Goal: Information Seeking & Learning: Learn about a topic

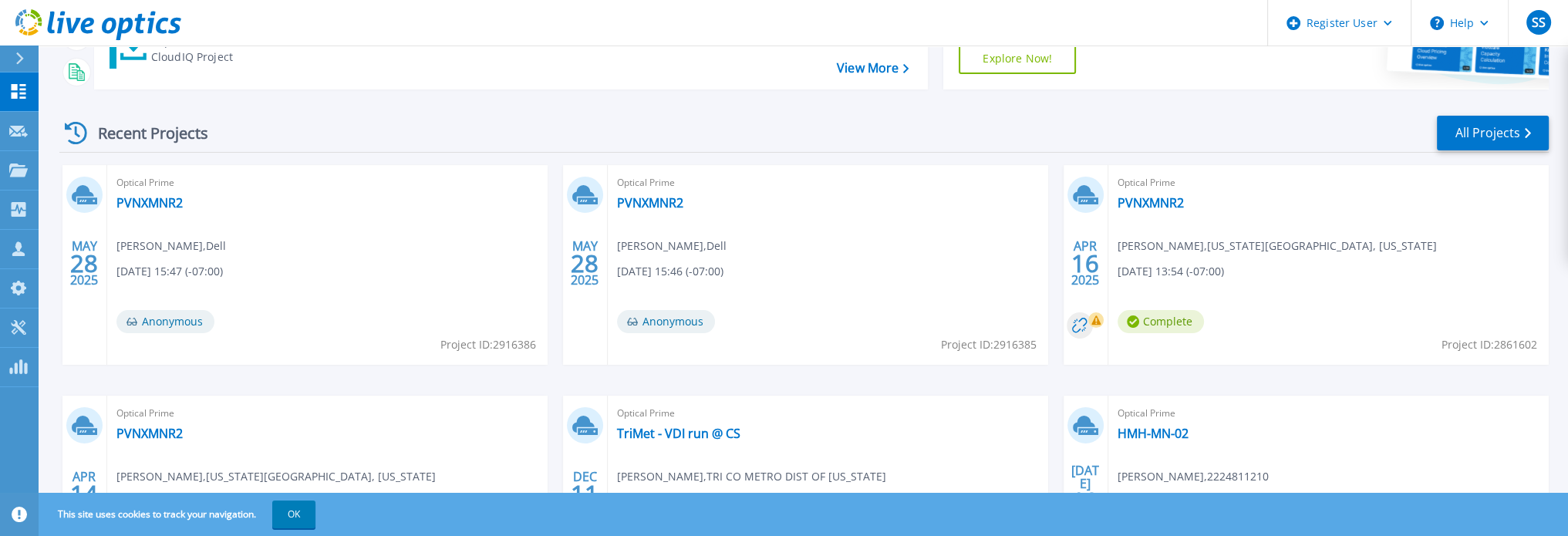
scroll to position [163, 0]
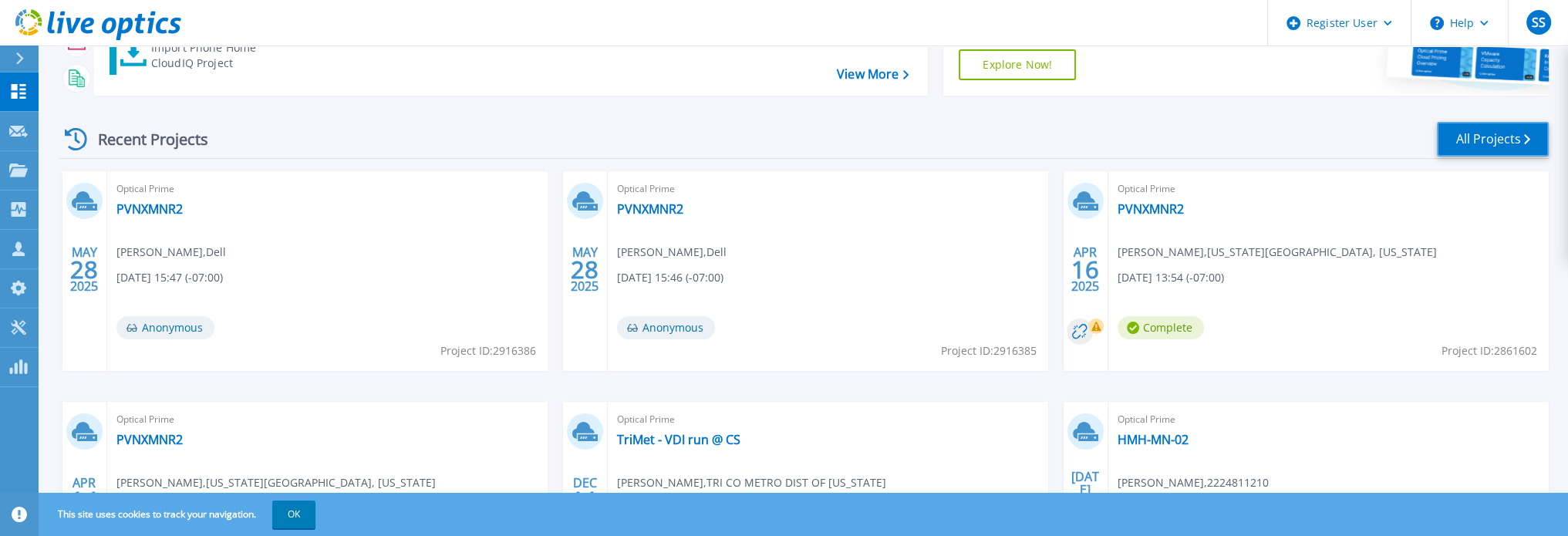
click at [1453, 140] on link "All Projects" at bounding box center [1492, 139] width 112 height 35
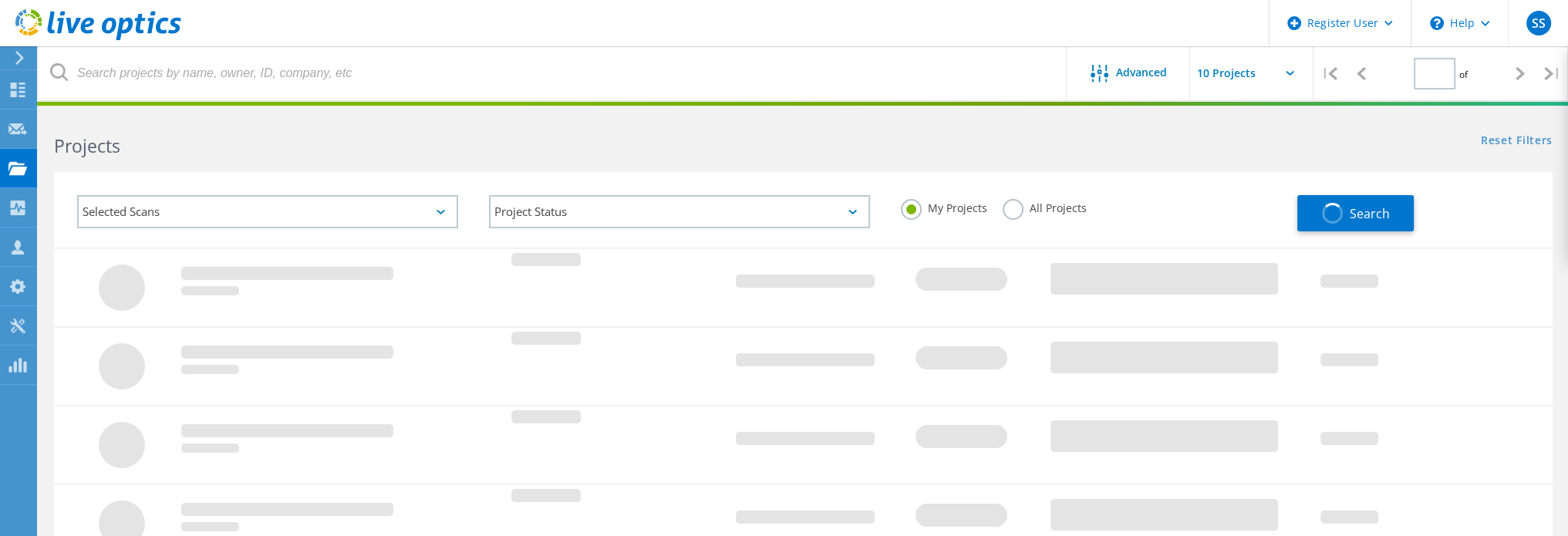
type input "1"
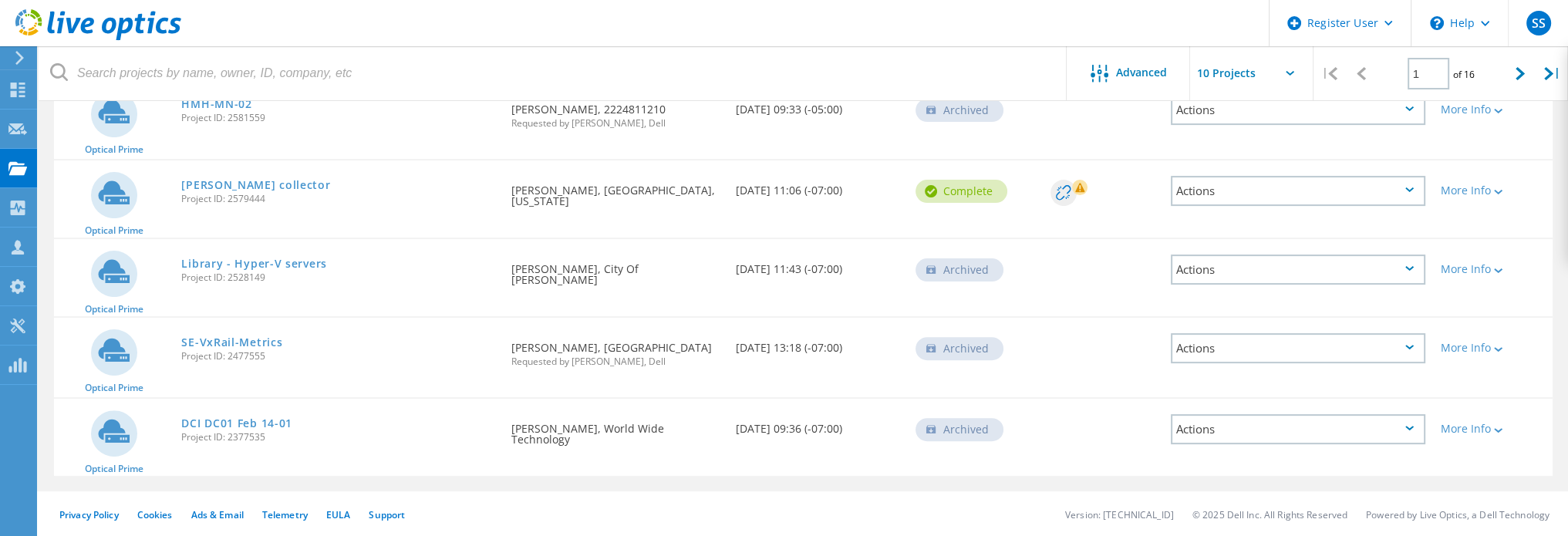
scroll to position [655, 0]
click at [253, 335] on link "SE-VxRail-Metrics" at bounding box center [231, 341] width 101 height 11
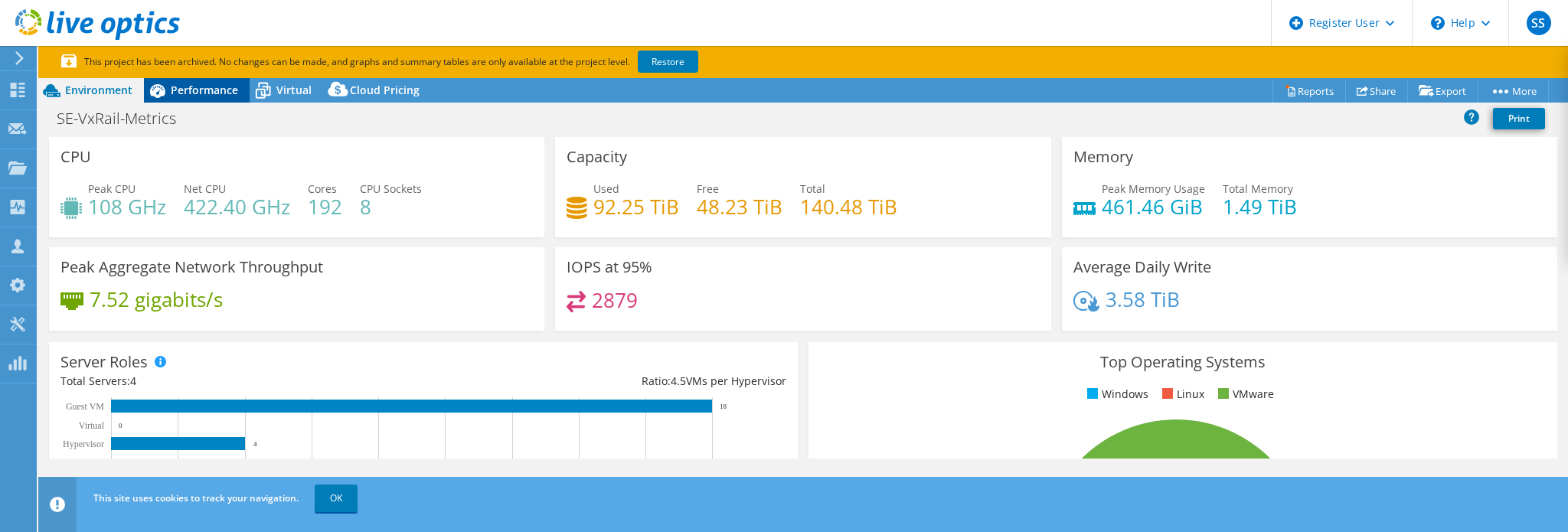
click at [208, 88] on span "Performance" at bounding box center [204, 90] width 67 height 14
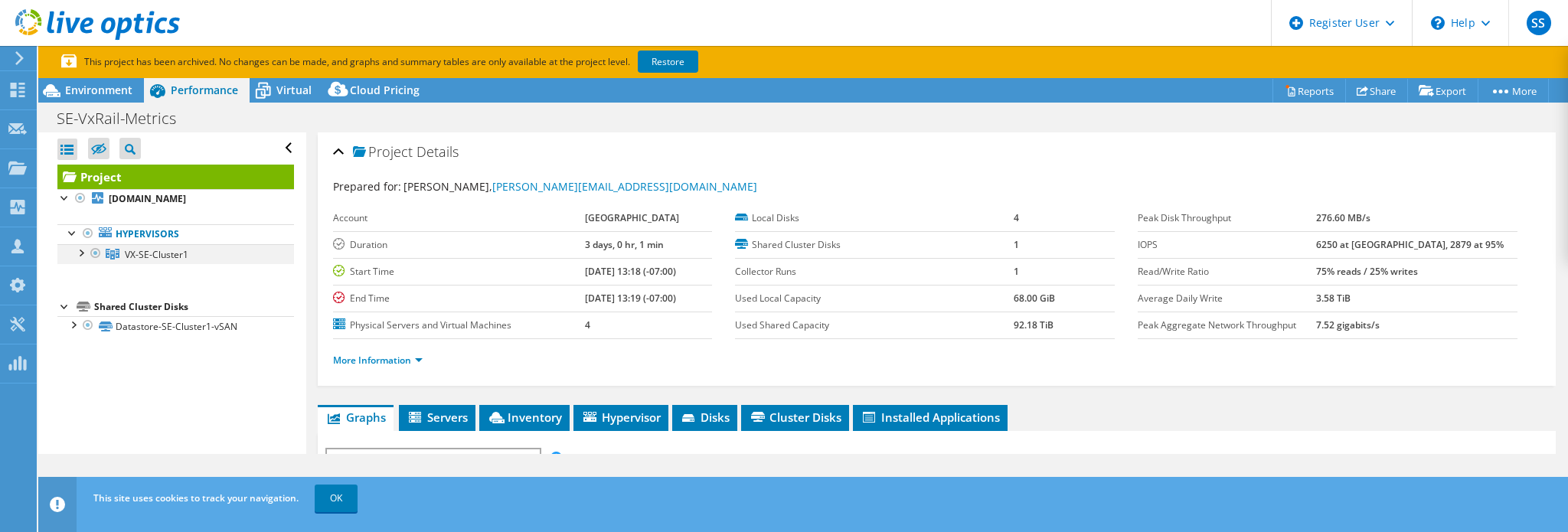
click at [77, 254] on div at bounding box center [80, 252] width 15 height 15
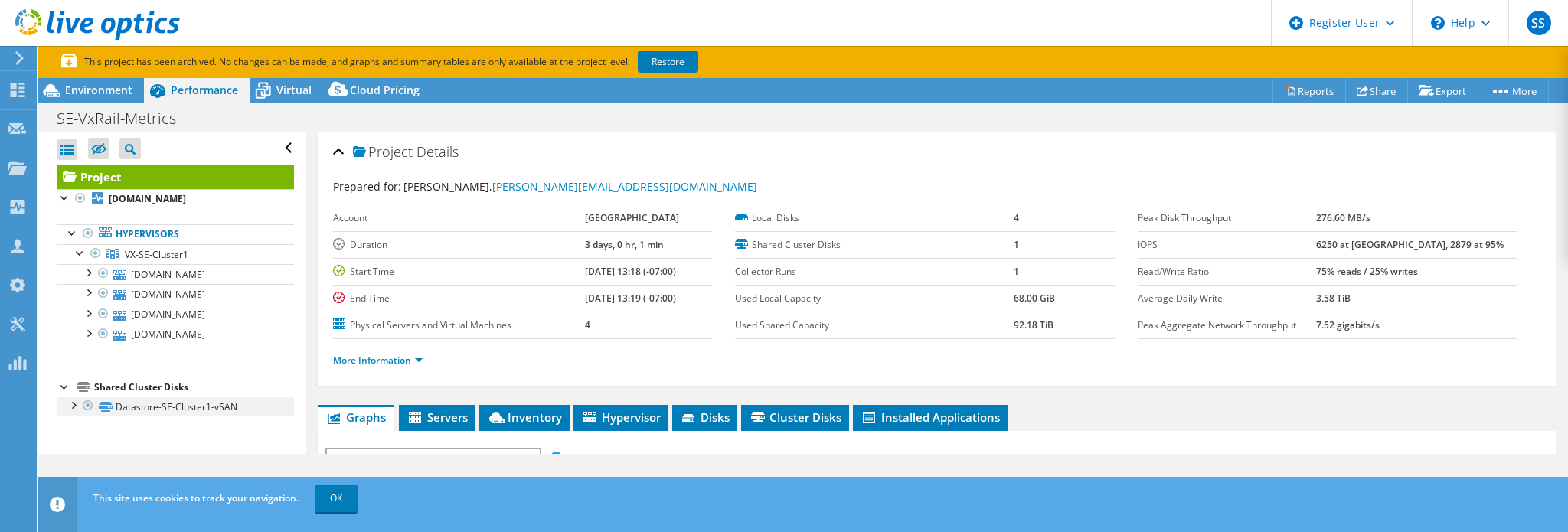
click at [72, 406] on div at bounding box center [72, 404] width 15 height 15
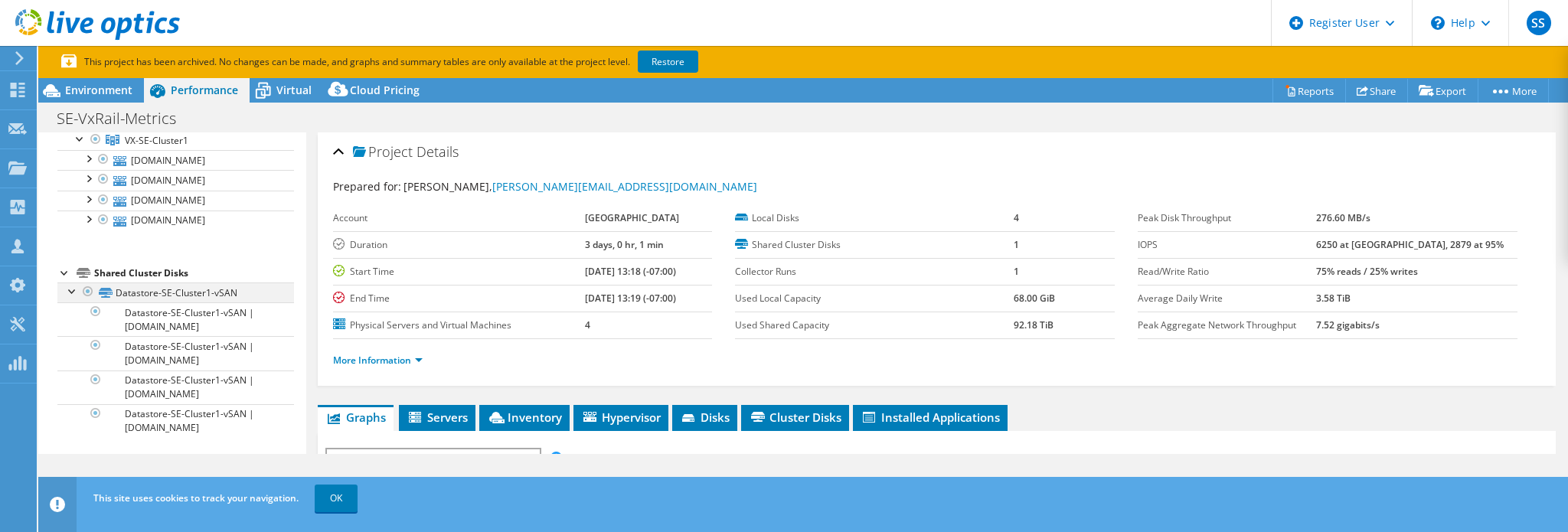
click at [70, 287] on div at bounding box center [72, 290] width 15 height 15
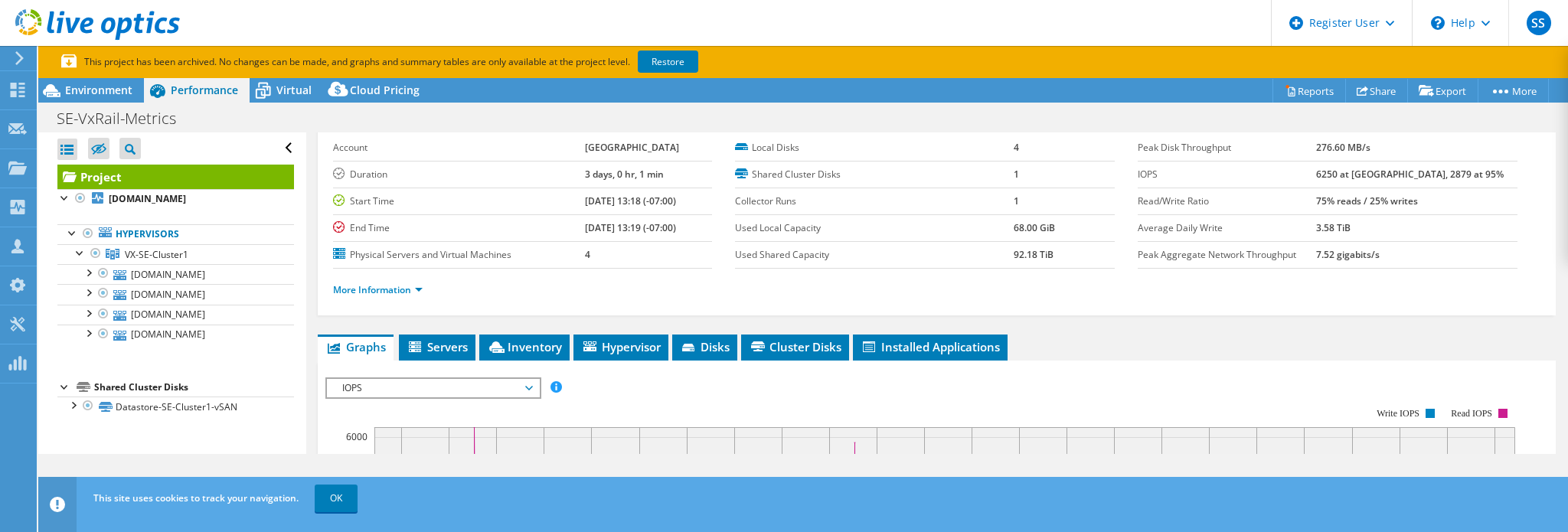
scroll to position [153, 0]
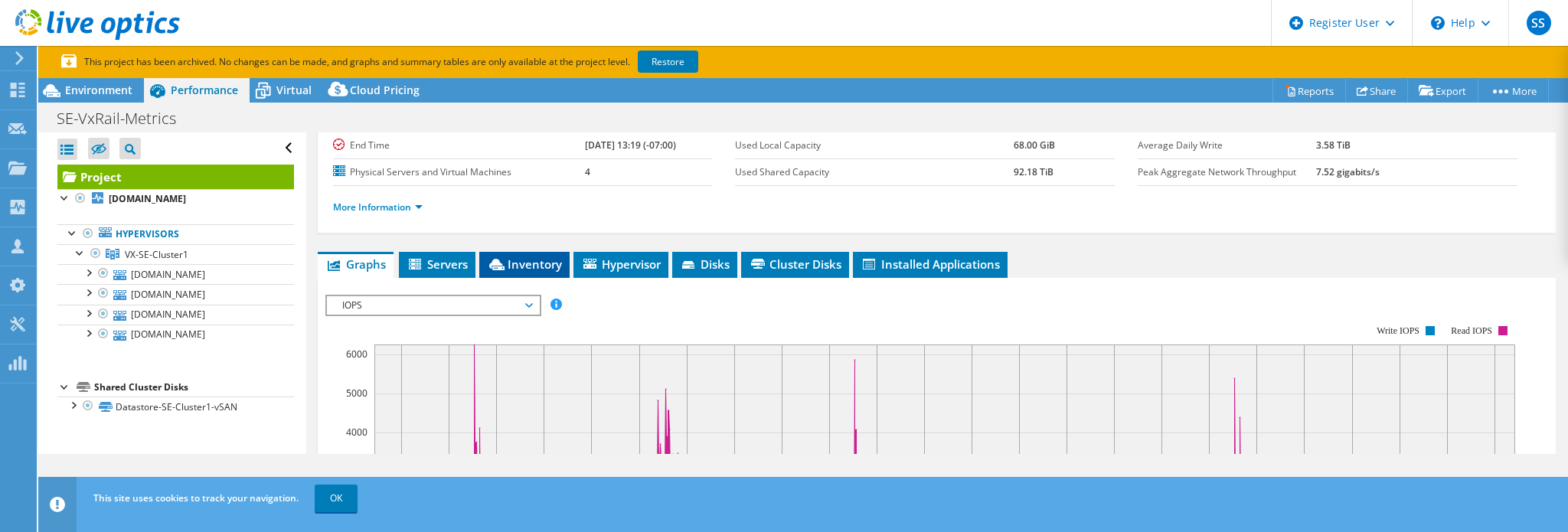
click at [515, 257] on span "Inventory" at bounding box center [524, 264] width 75 height 15
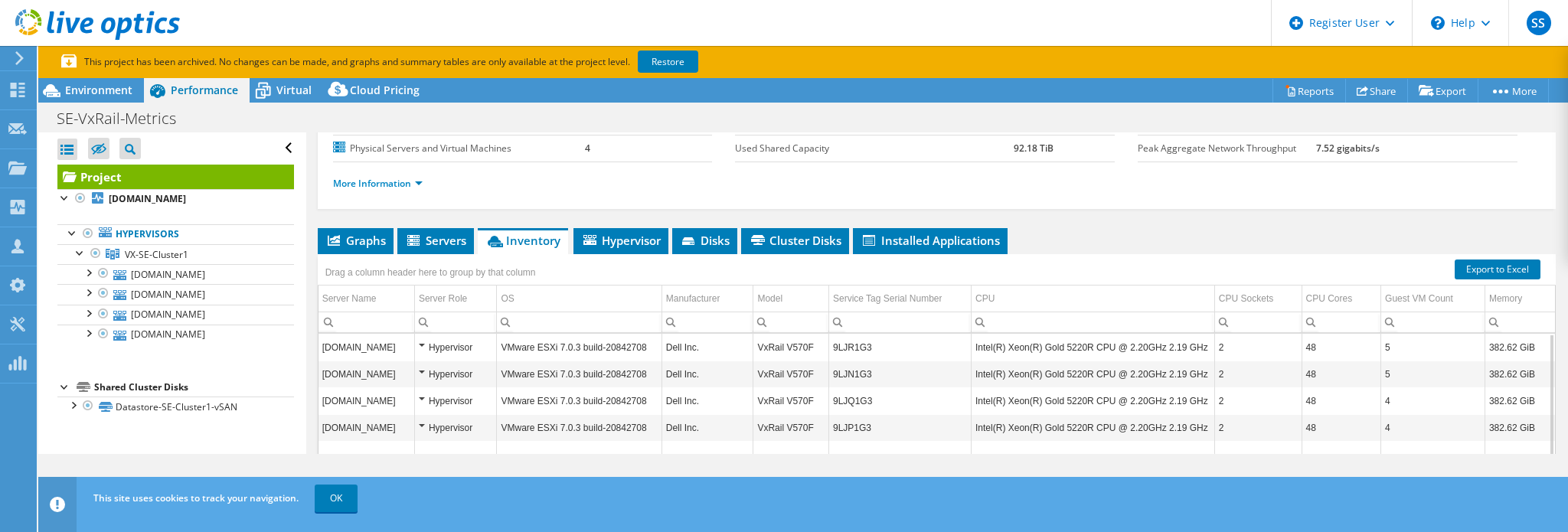
scroll to position [128, 0]
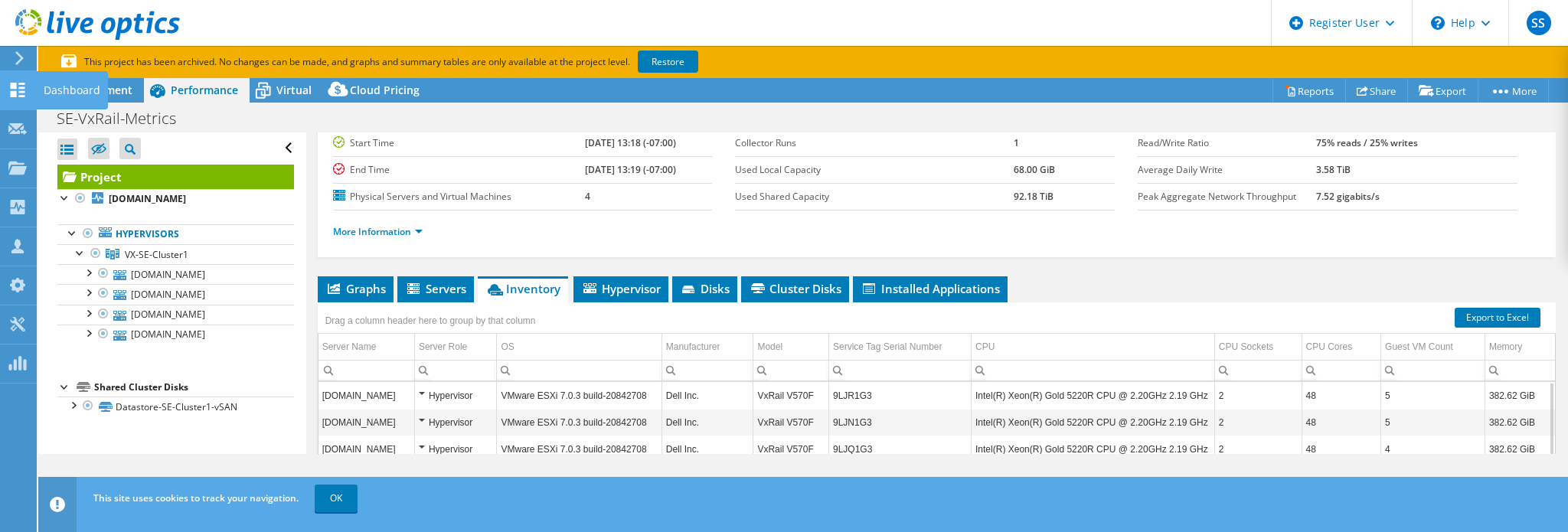
click at [77, 93] on div "Dashboard" at bounding box center [72, 90] width 72 height 38
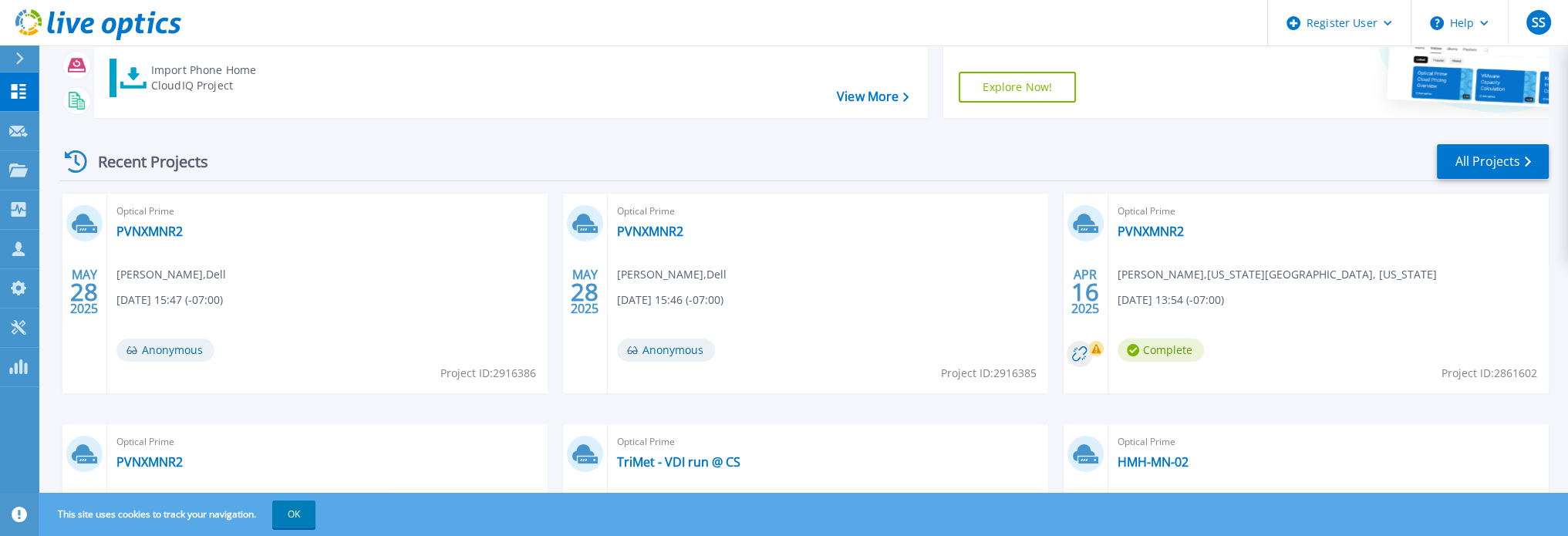
scroll to position [154, 0]
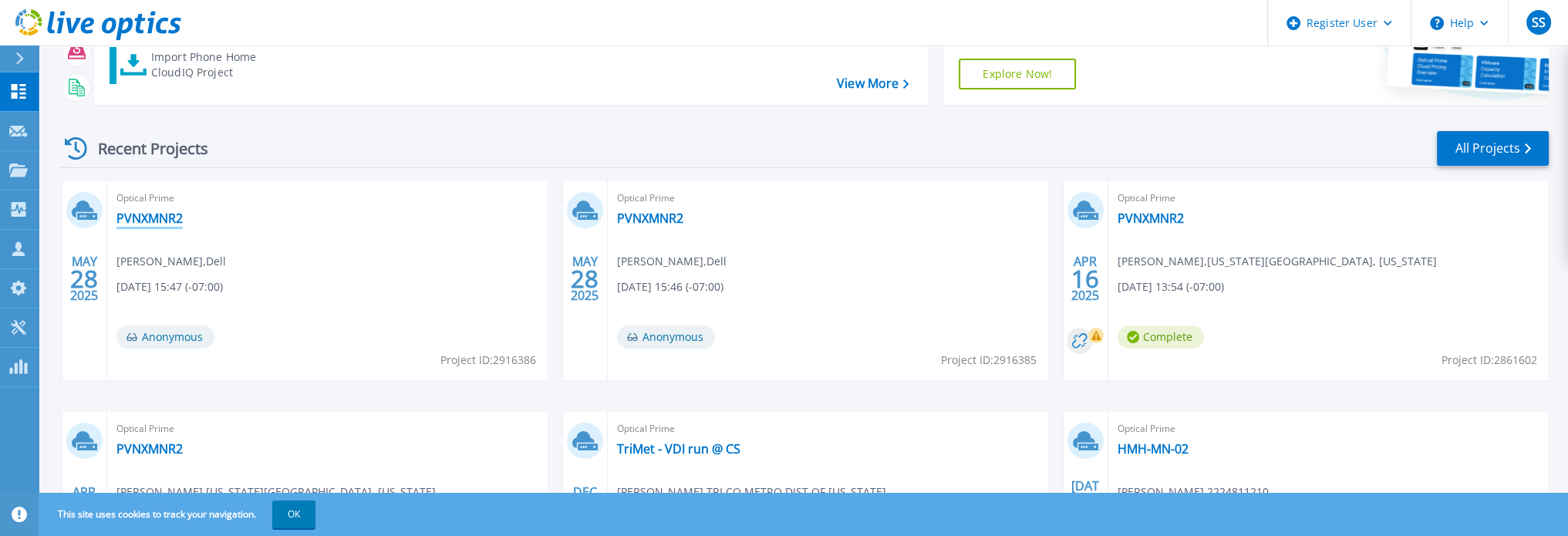
click at [161, 222] on link "PVNXMNR2" at bounding box center [149, 218] width 67 height 15
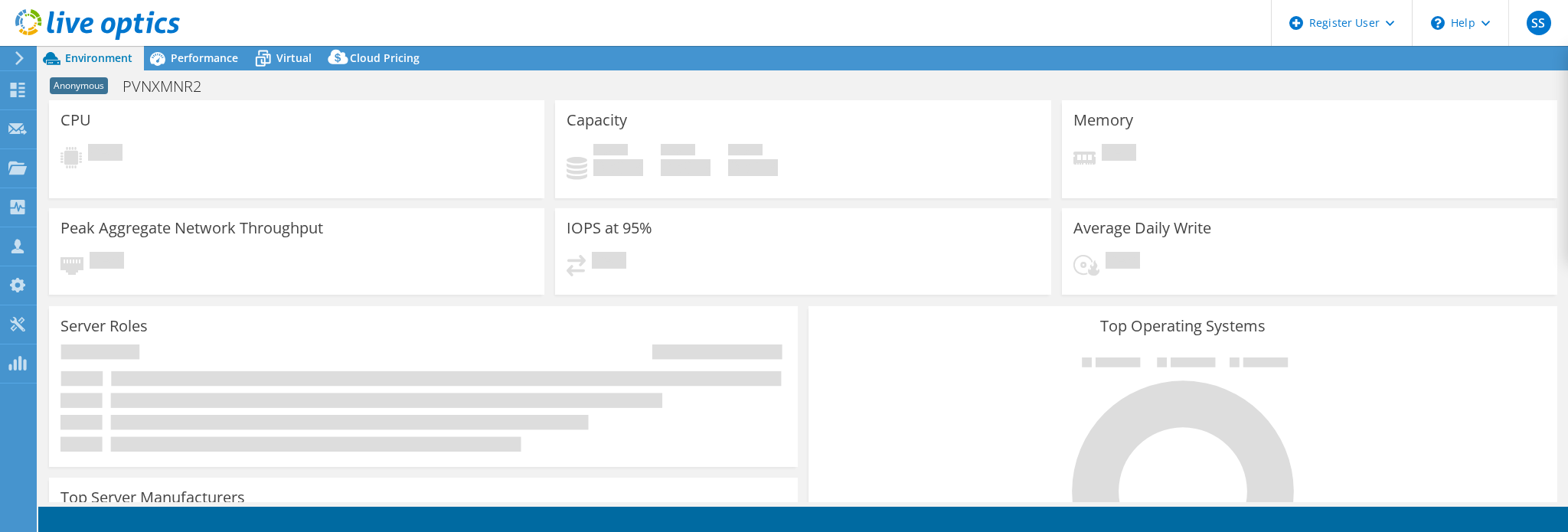
select select "USWest"
select select "USD"
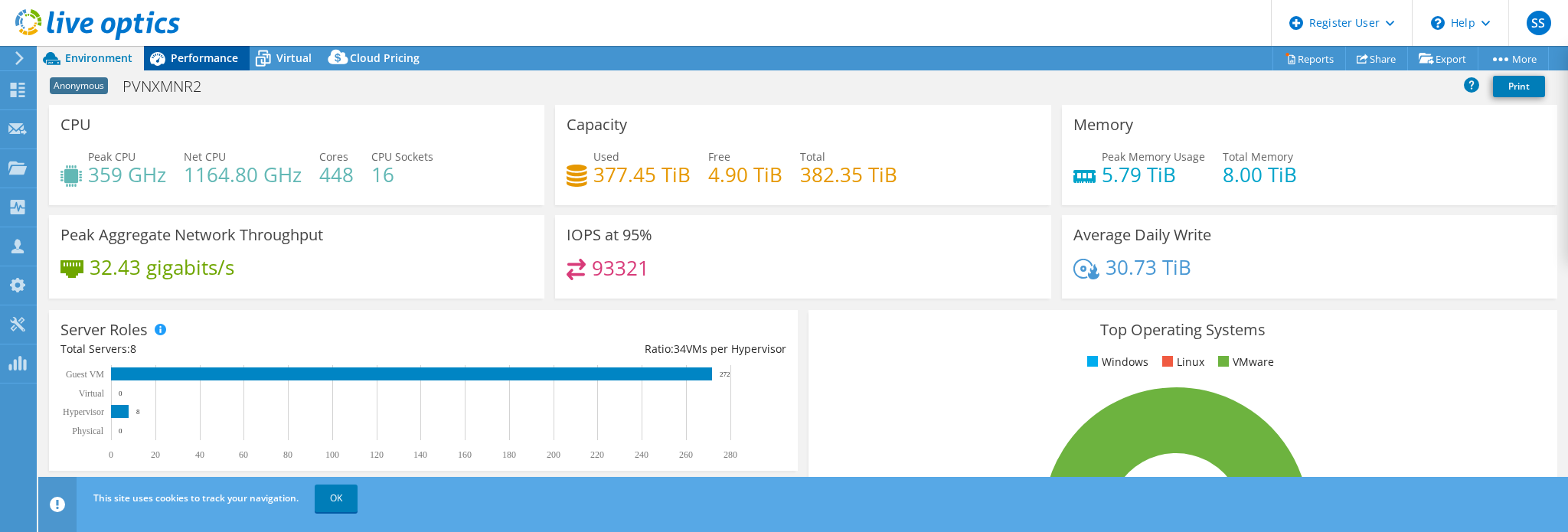
click at [189, 57] on span "Performance" at bounding box center [204, 58] width 67 height 14
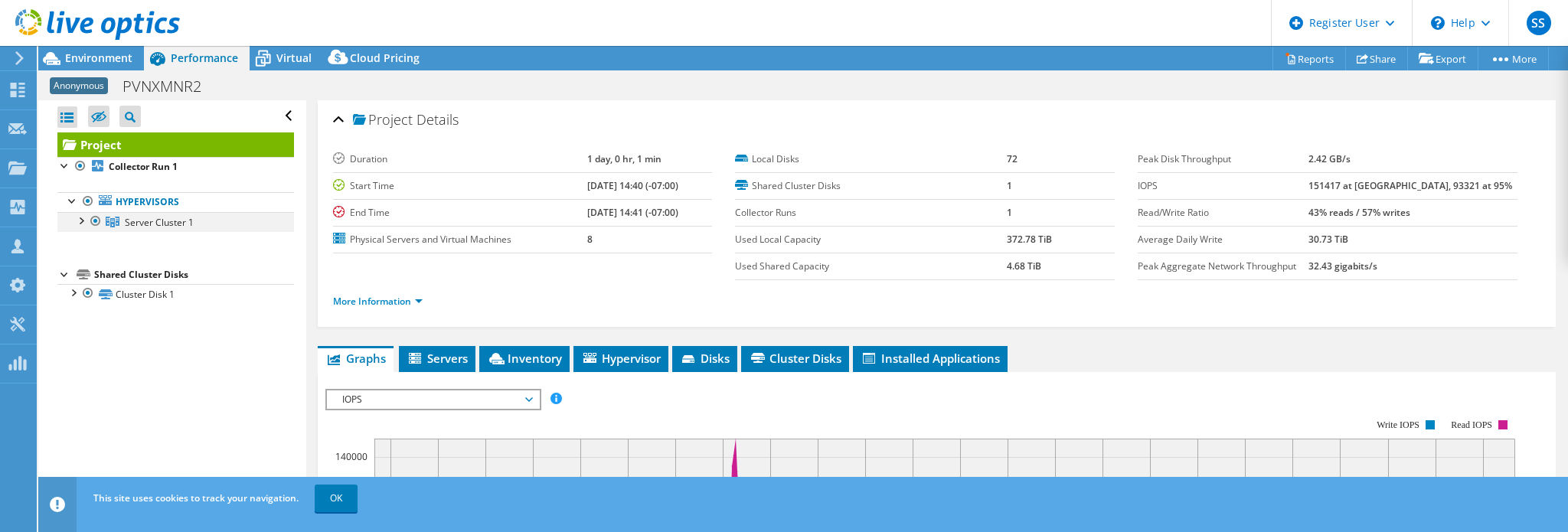
click at [81, 222] on div at bounding box center [80, 219] width 15 height 15
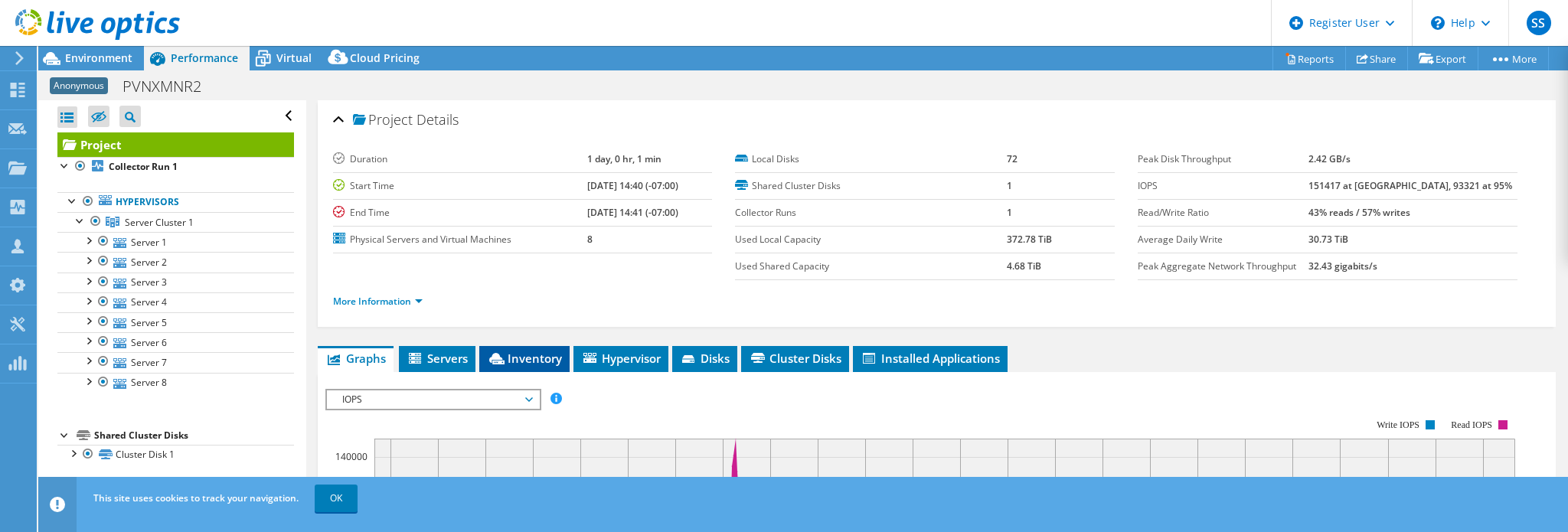
click at [564, 347] on li "Inventory" at bounding box center [525, 359] width 90 height 26
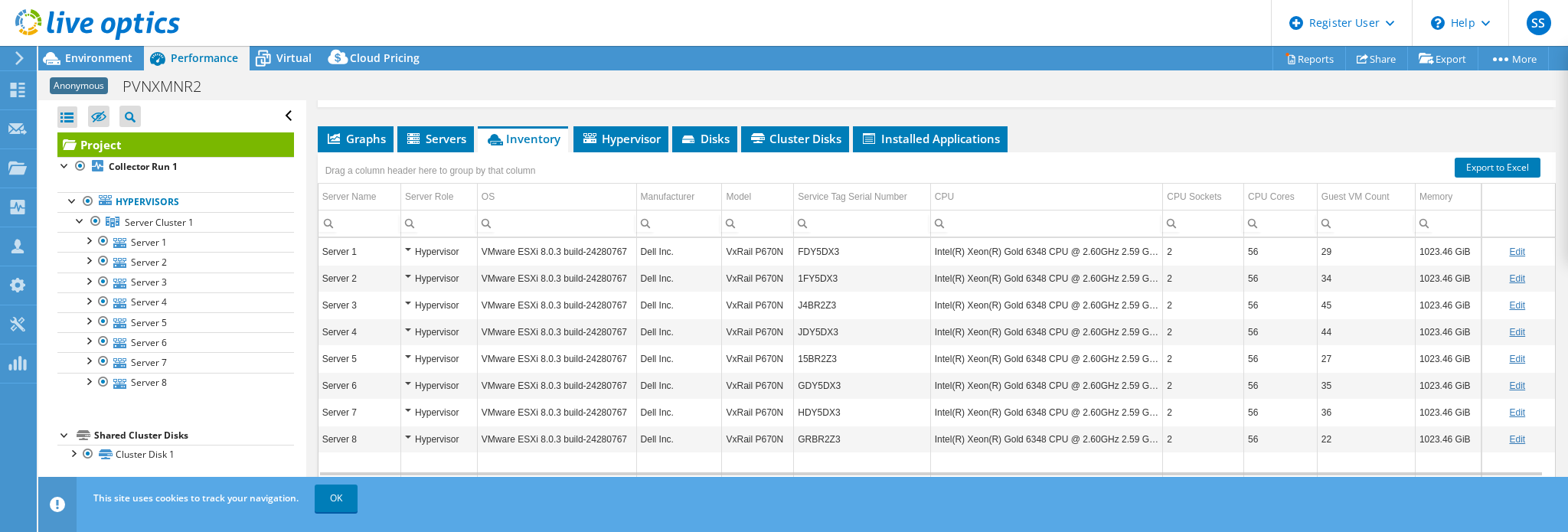
scroll to position [230, 0]
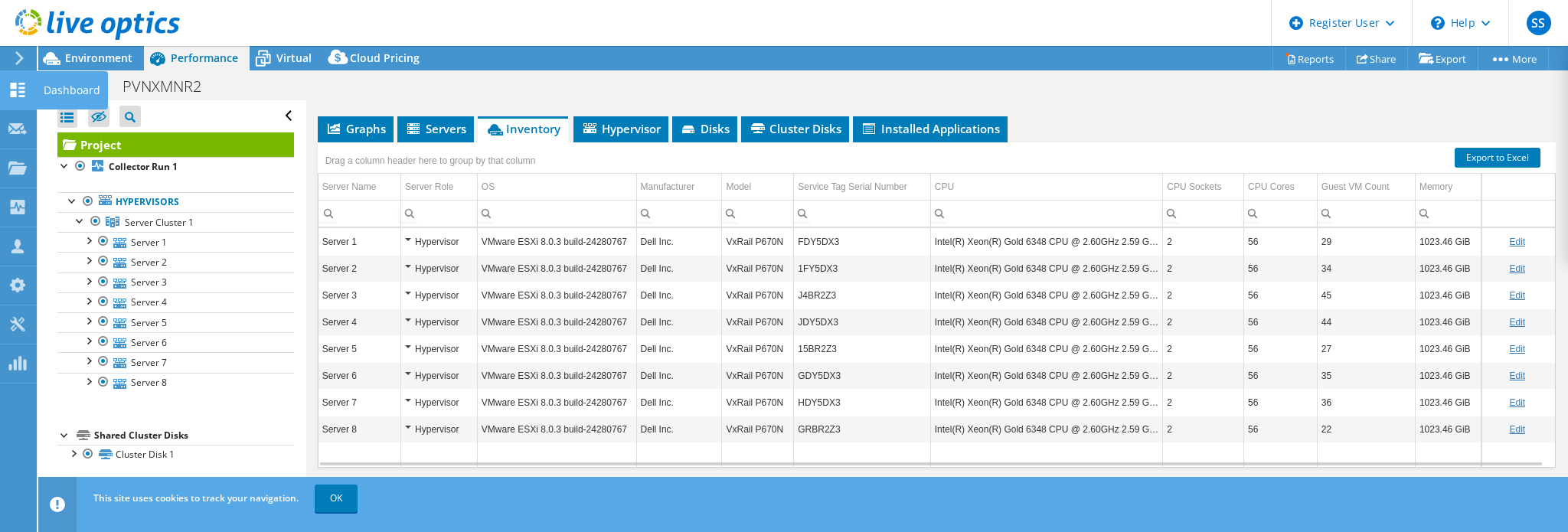
click at [75, 103] on div "Dashboard" at bounding box center [72, 90] width 72 height 38
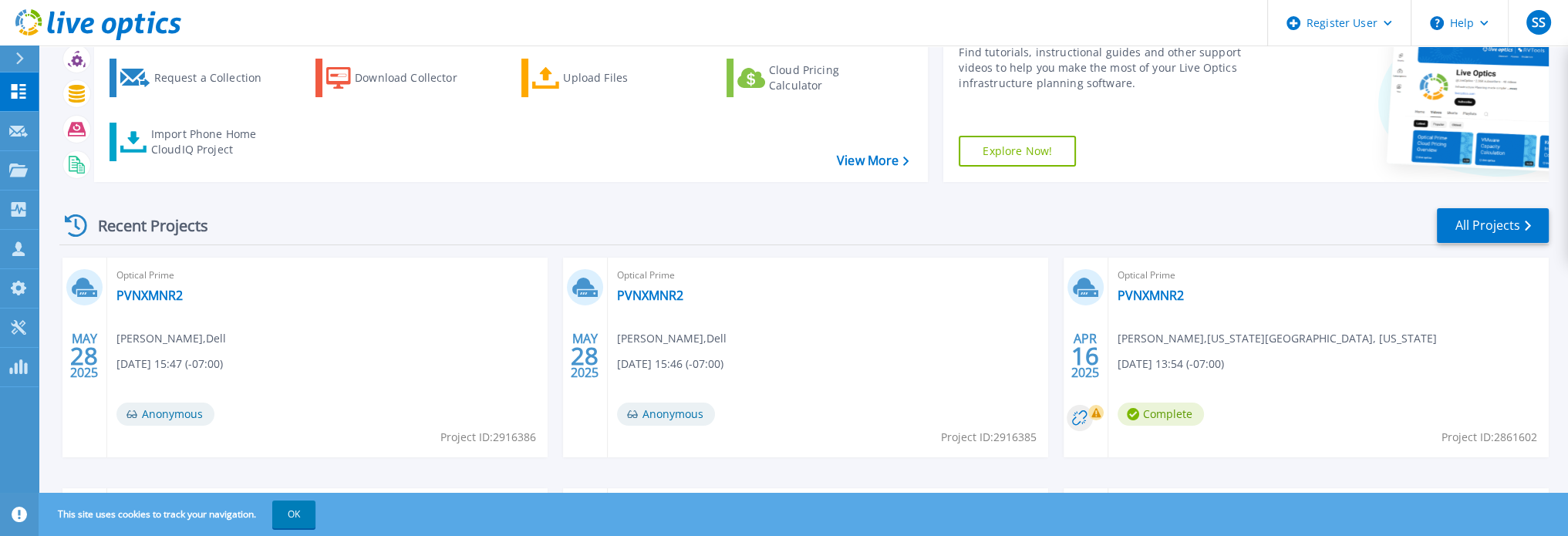
scroll to position [154, 0]
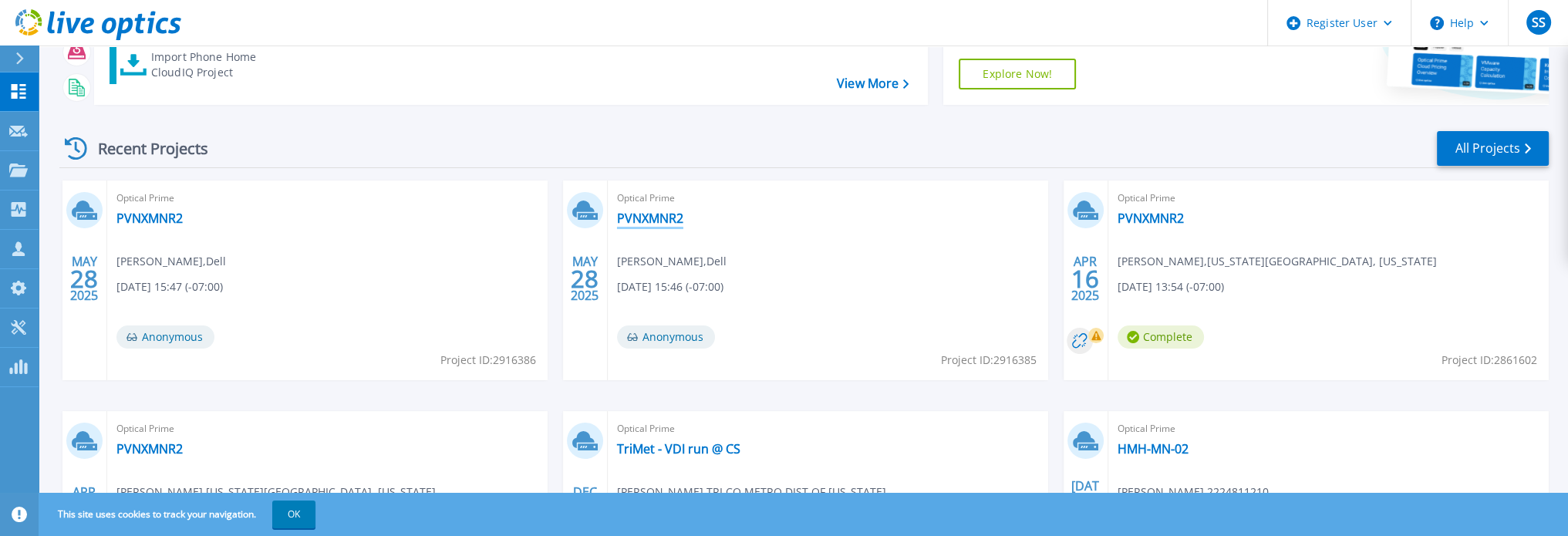
click at [657, 212] on link "PVNXMNR2" at bounding box center [650, 218] width 67 height 15
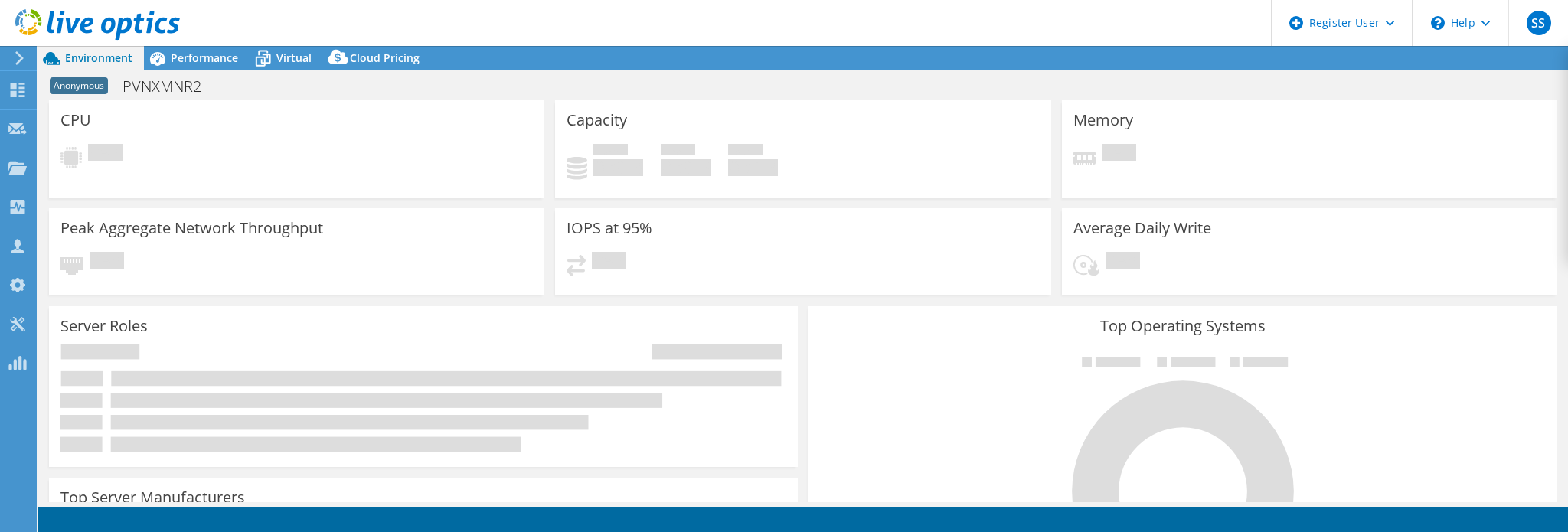
select select "USD"
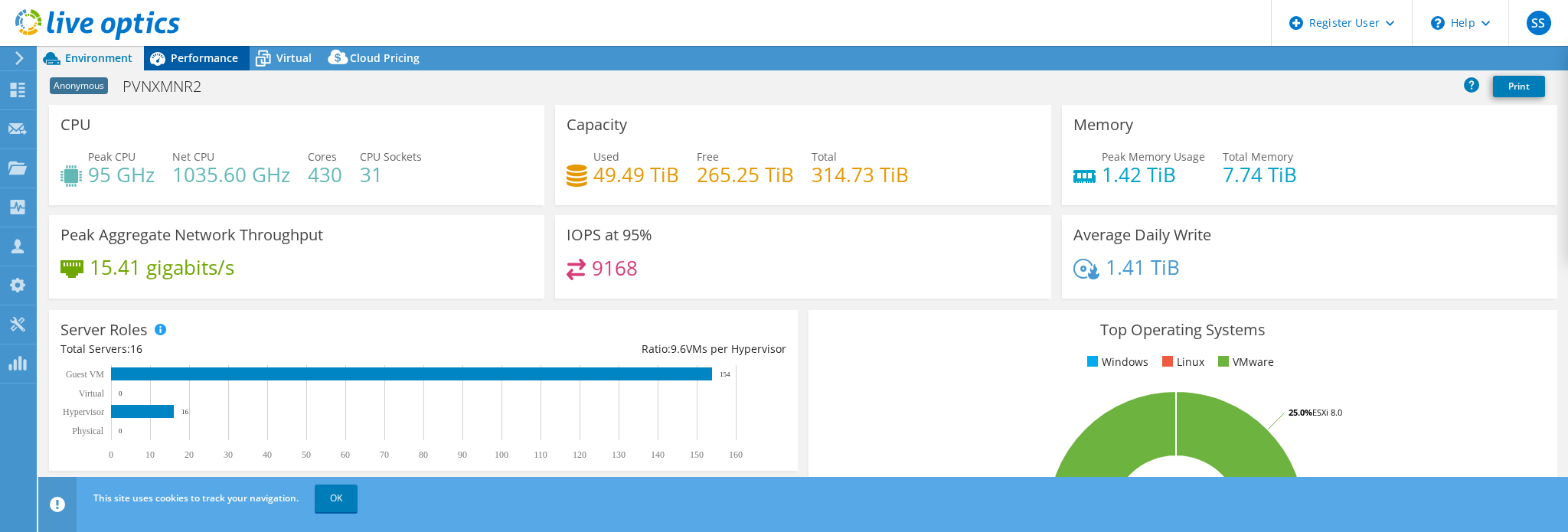
click at [200, 57] on span "Performance" at bounding box center [204, 58] width 67 height 14
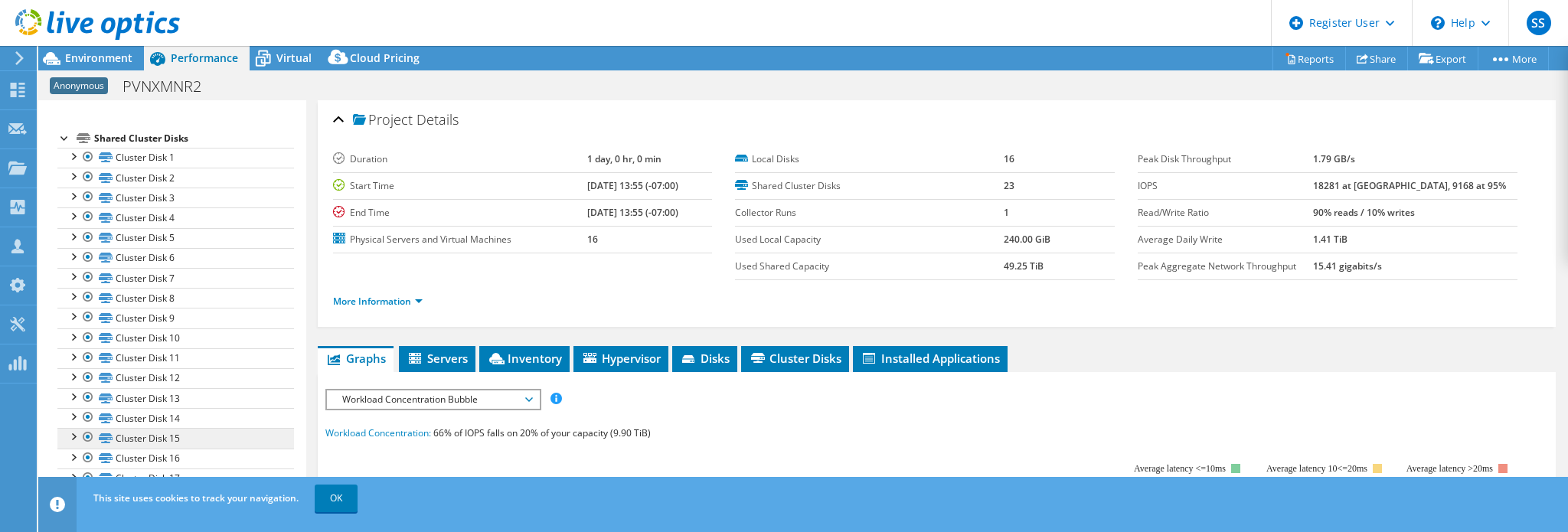
scroll to position [11, 0]
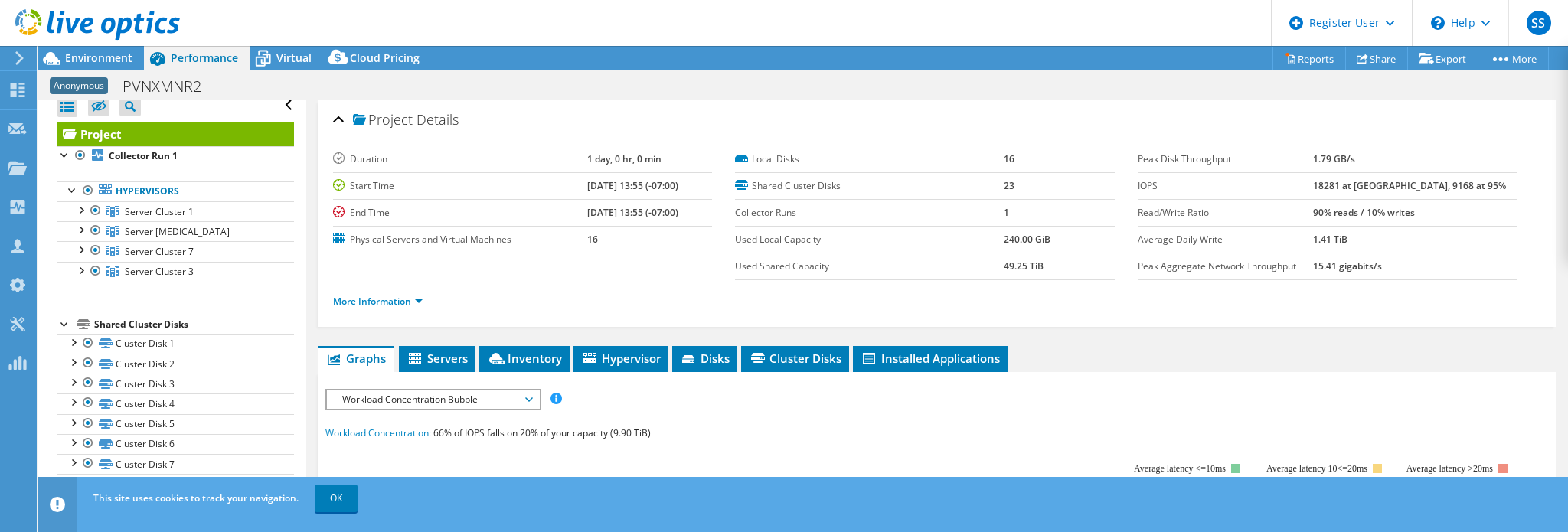
click at [64, 318] on div at bounding box center [64, 323] width 15 height 15
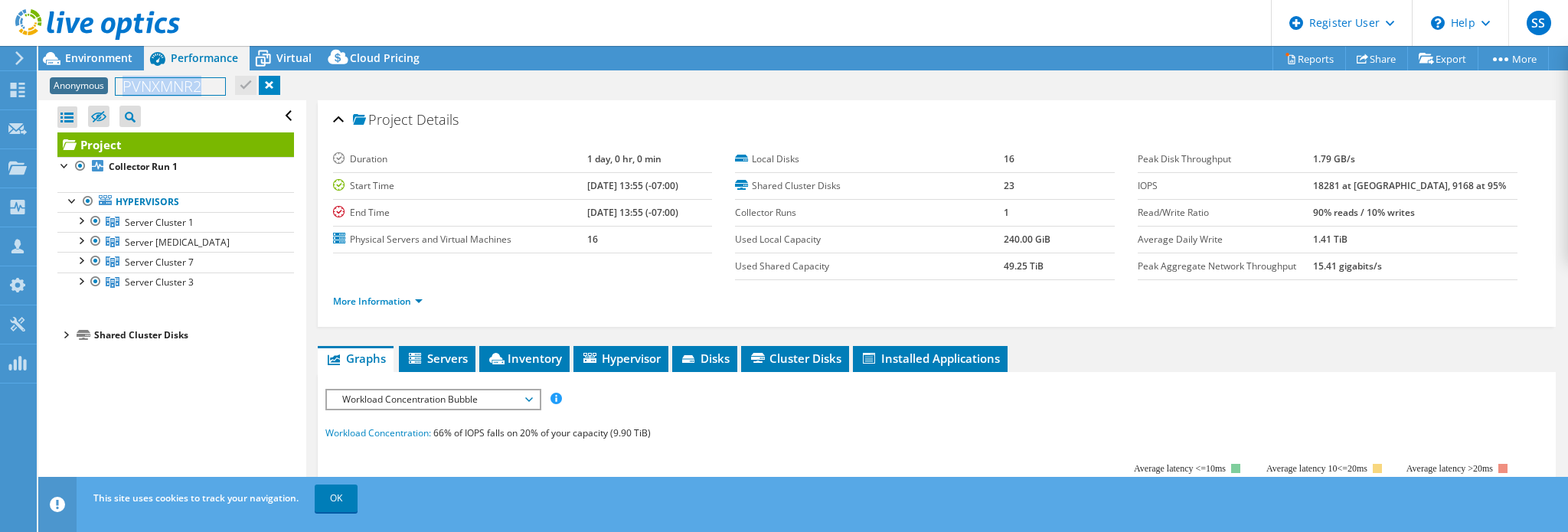
drag, startPoint x: 224, startPoint y: 94, endPoint x: 121, endPoint y: 91, distance: 103.0
click at [121, 91] on div "Anonymous PVNXMNR2 Print" at bounding box center [803, 86] width 1530 height 28
copy h1 "PVNXMNR2"
click at [55, 92] on div "Dashboard" at bounding box center [72, 90] width 72 height 38
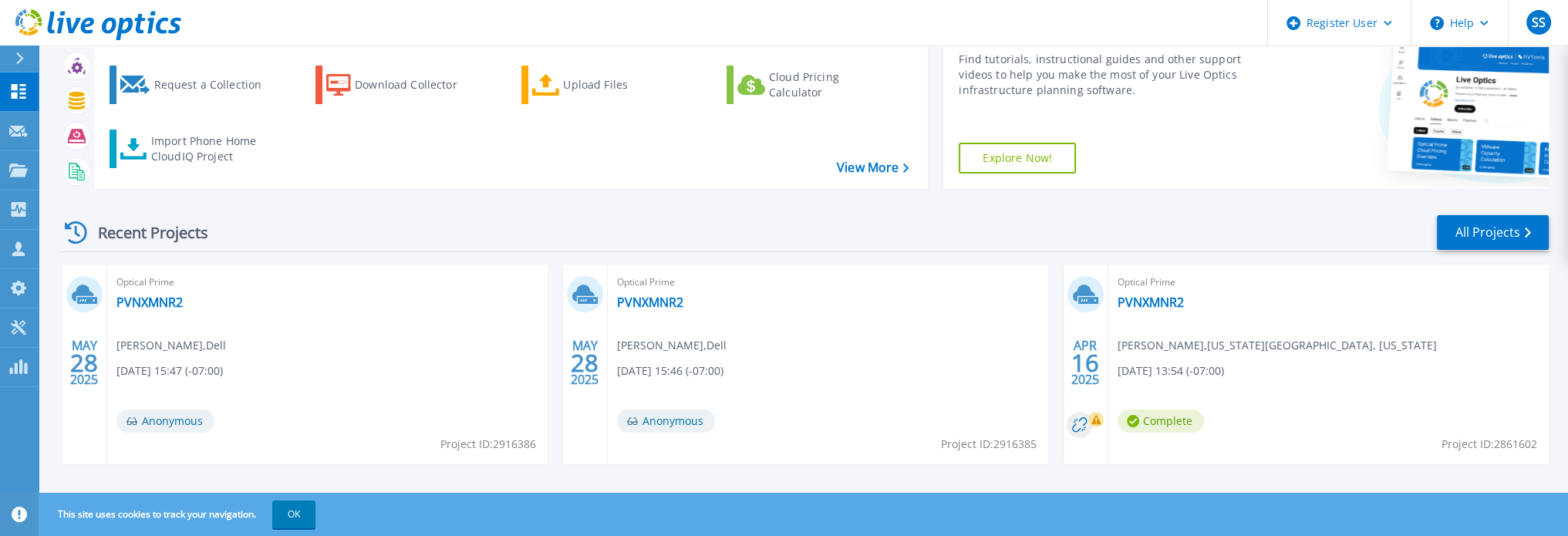
scroll to position [154, 0]
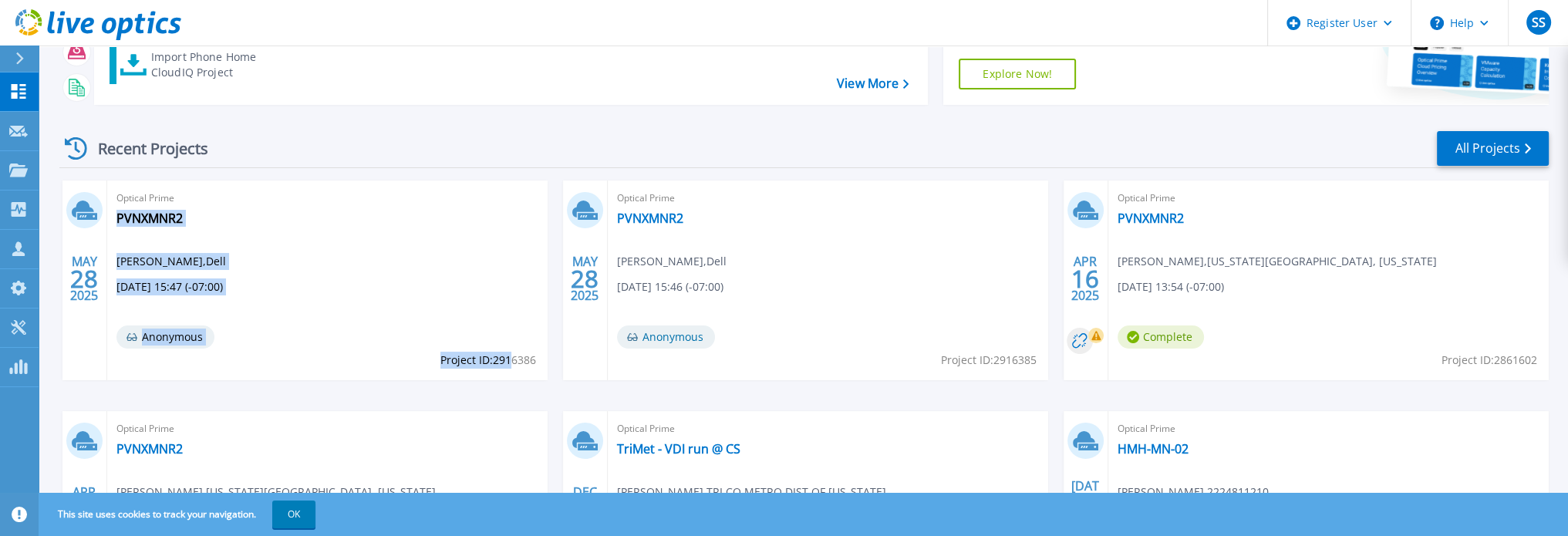
drag, startPoint x: 537, startPoint y: 361, endPoint x: 509, endPoint y: 364, distance: 28.2
click at [509, 364] on div "Optical Prime PVNXMNR2 [PERSON_NAME] , Dell [DATE] 15:47 (-07:00) Anonymous Pro…" at bounding box center [327, 280] width 440 height 200
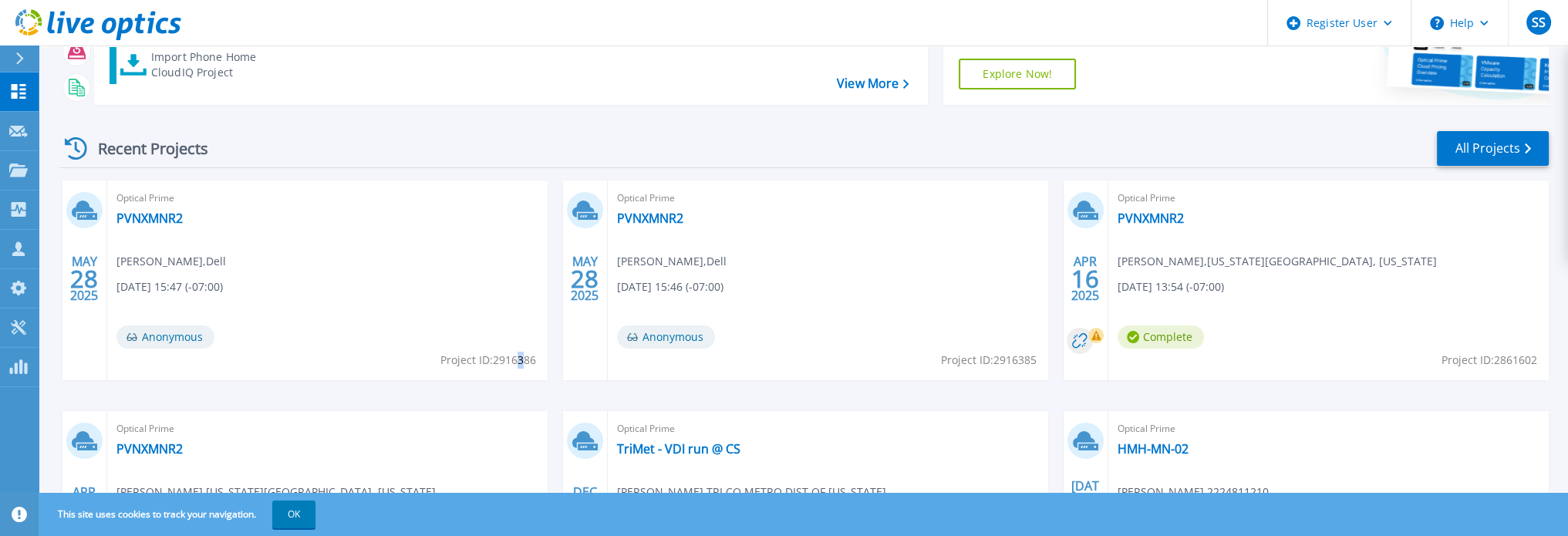
click at [521, 364] on span "Project ID: 2916386" at bounding box center [487, 360] width 96 height 17
click at [502, 361] on span "Project ID: 2916386" at bounding box center [487, 360] width 96 height 17
click at [494, 361] on span "Project ID: 2916386" at bounding box center [487, 360] width 96 height 17
drag, startPoint x: 494, startPoint y: 361, endPoint x: 534, endPoint y: 364, distance: 40.1
click at [534, 364] on span "Project ID: 2916386" at bounding box center [487, 360] width 96 height 17
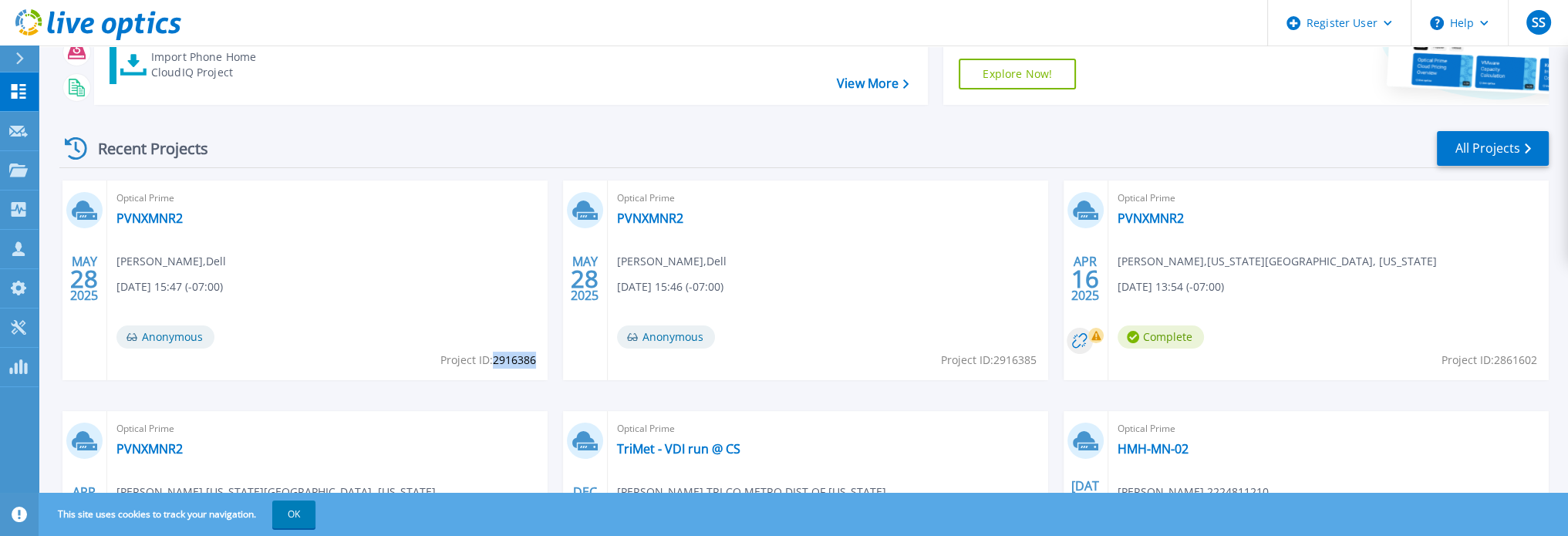
copy span "2916386"
click at [479, 314] on div "Optical Prime PVNXMNR2 [PERSON_NAME] , Dell [DATE] 15:47 (-07:00) Anonymous Pro…" at bounding box center [327, 280] width 440 height 200
click at [226, 260] on span "[PERSON_NAME] , Dell" at bounding box center [171, 262] width 109 height 17
click at [214, 345] on span "Anonymous" at bounding box center [165, 336] width 97 height 23
click at [538, 206] on span "Optical Prime" at bounding box center [327, 198] width 422 height 17
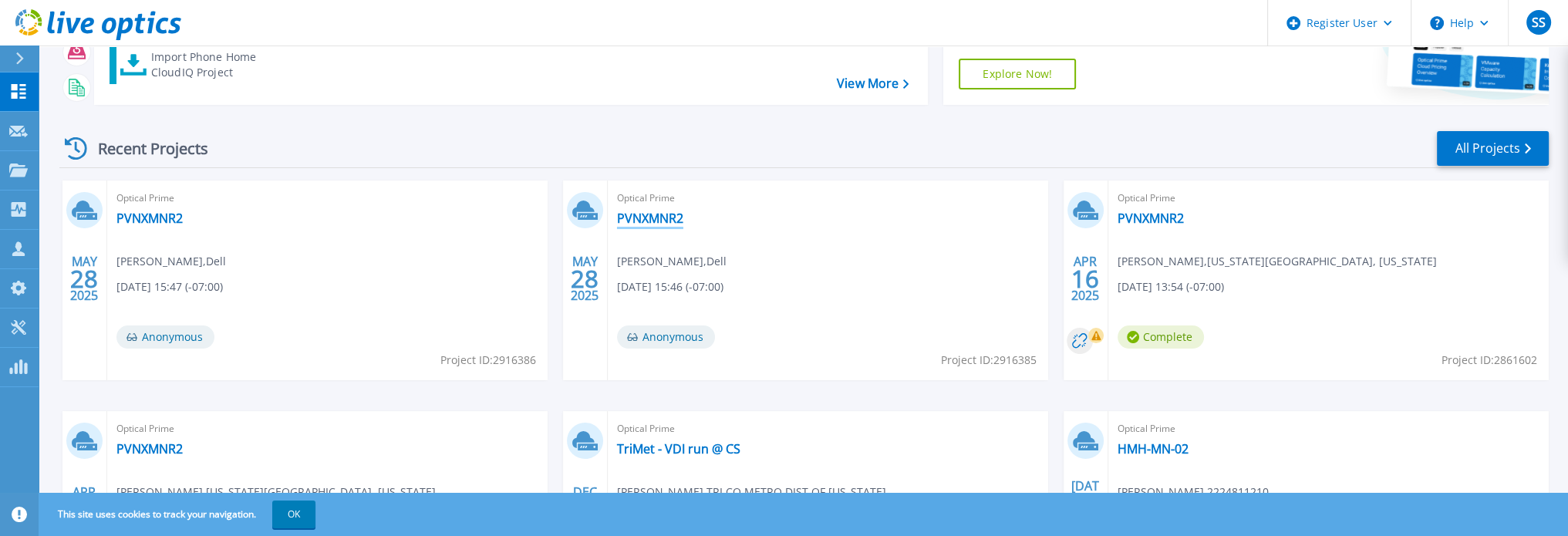
click at [639, 216] on link "PVNXMNR2" at bounding box center [650, 218] width 67 height 15
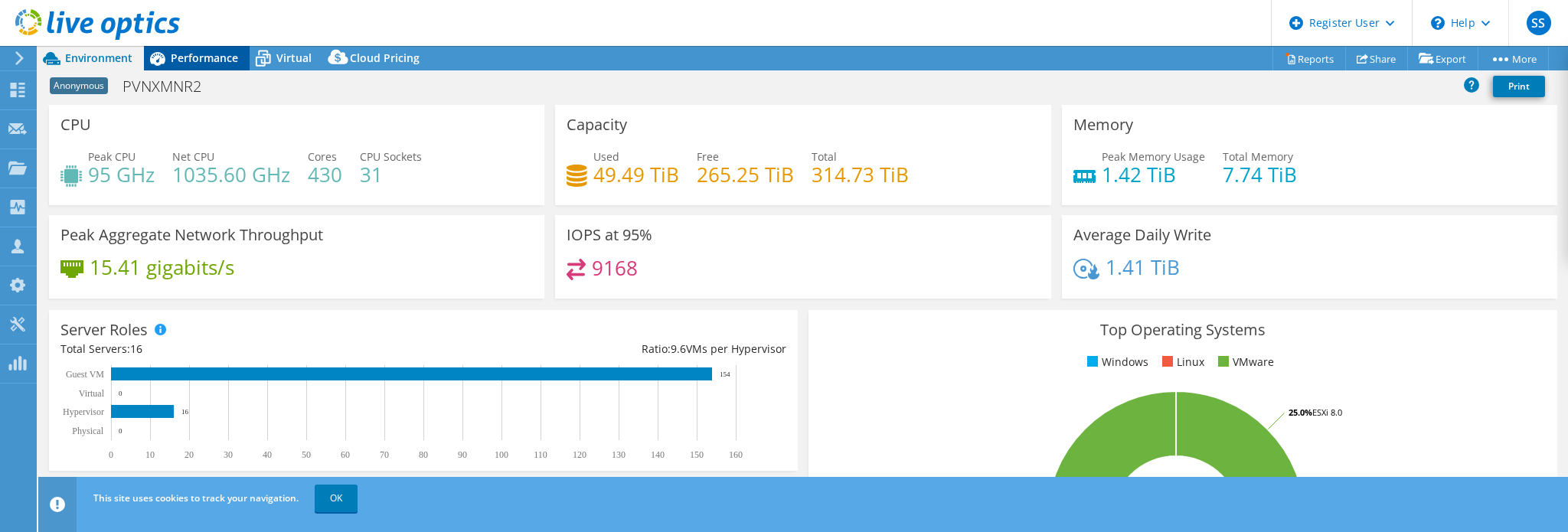
click at [190, 55] on span "Performance" at bounding box center [204, 58] width 67 height 14
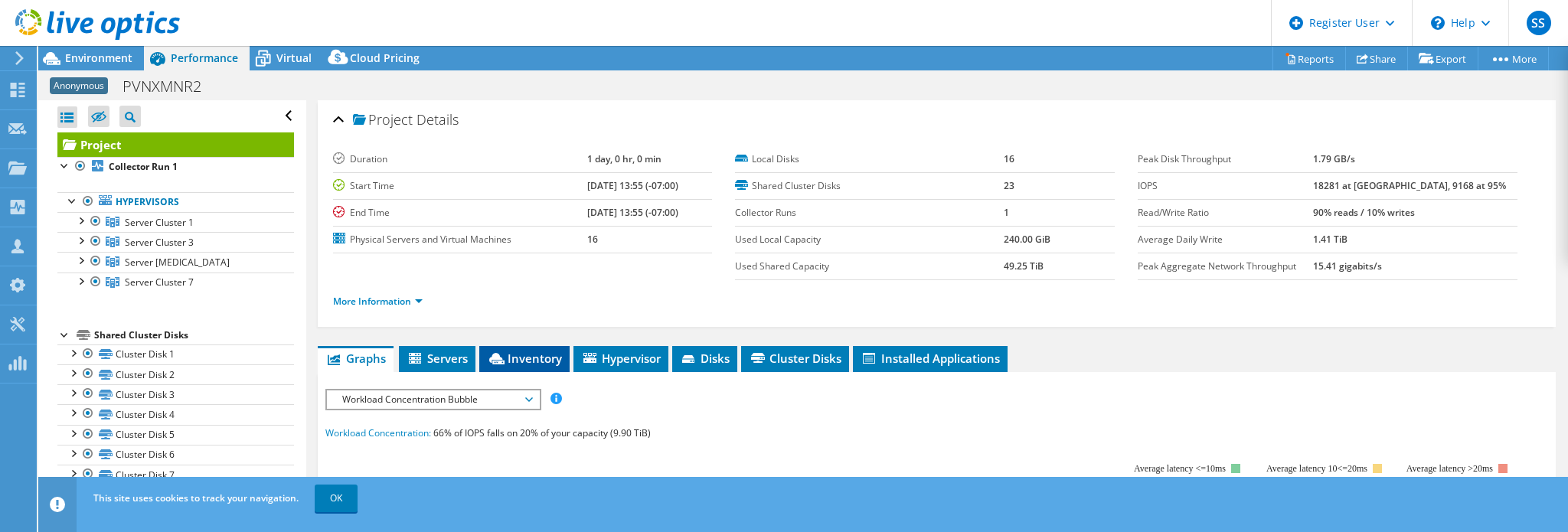
click at [533, 361] on span "Inventory" at bounding box center [524, 358] width 75 height 15
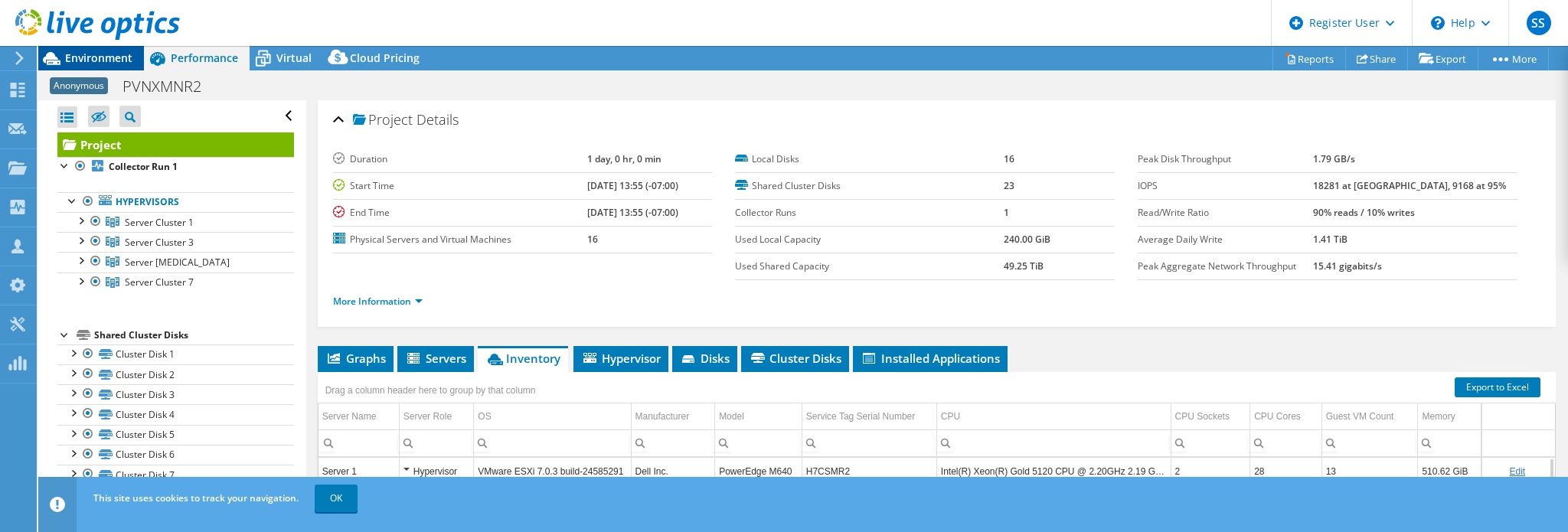
click at [74, 61] on span "Environment" at bounding box center [99, 58] width 67 height 14
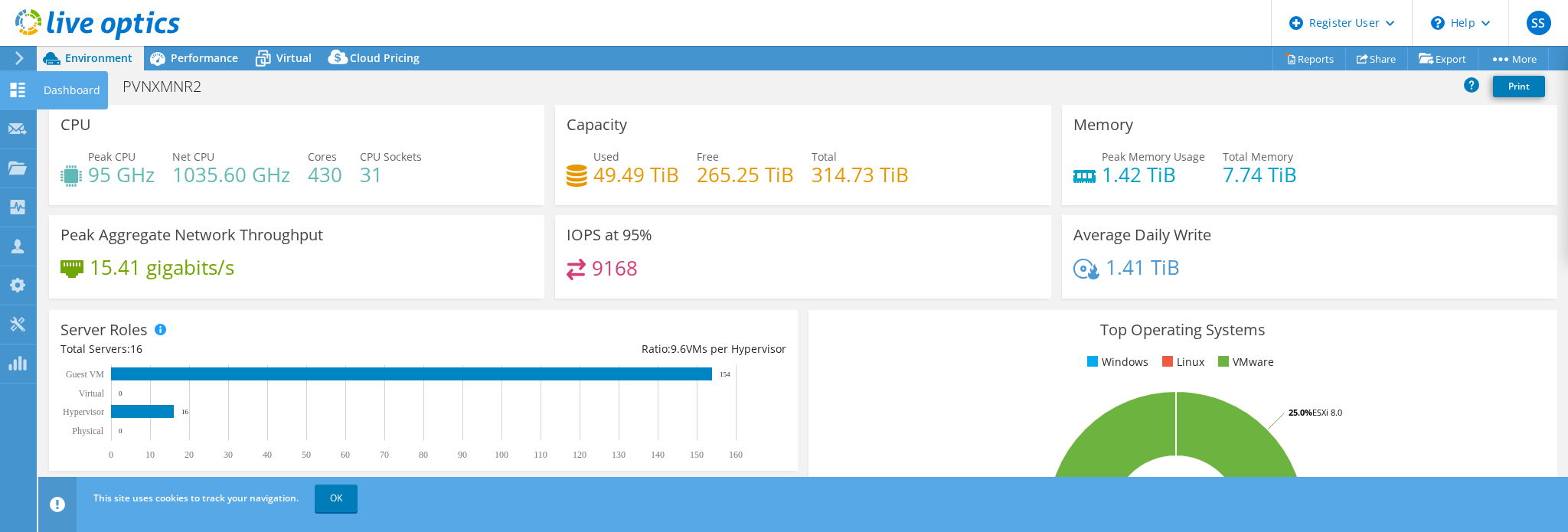
click at [73, 92] on div "Dashboard" at bounding box center [72, 90] width 72 height 38
